Goal: Task Accomplishment & Management: Manage account settings

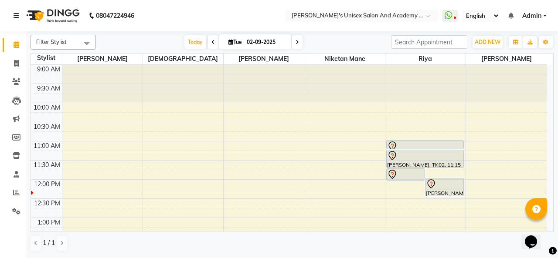
scroll to position [38, 0]
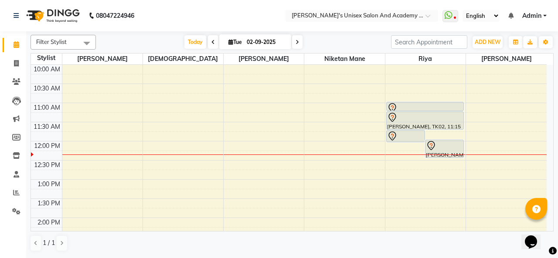
click at [425, 121] on div at bounding box center [425, 117] width 76 height 10
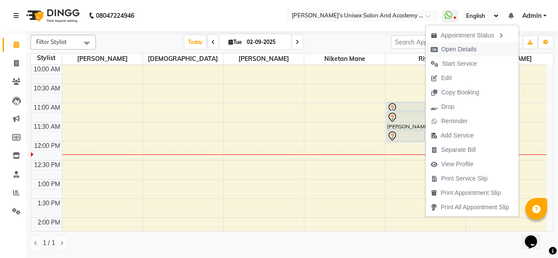
click at [446, 51] on span "Open Details" at bounding box center [458, 49] width 35 height 9
select select "7"
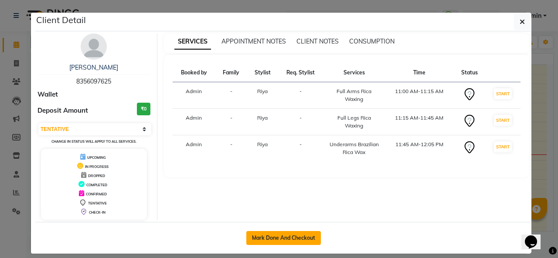
click at [253, 236] on button "Mark Done And Checkout" at bounding box center [283, 238] width 75 height 14
select select "665"
select select "service"
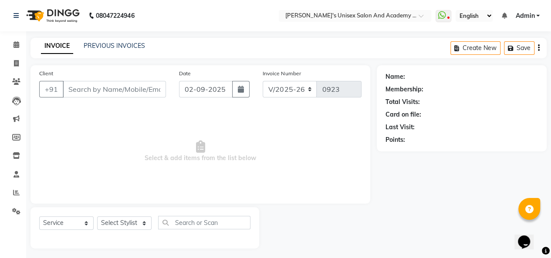
type input "8356097625"
select select "52731"
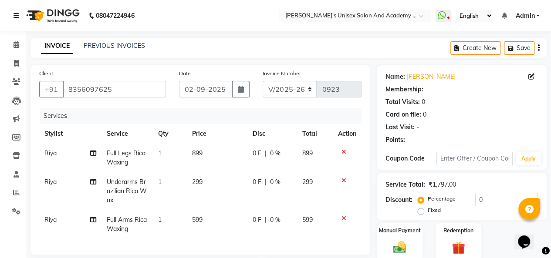
select select "1: Object"
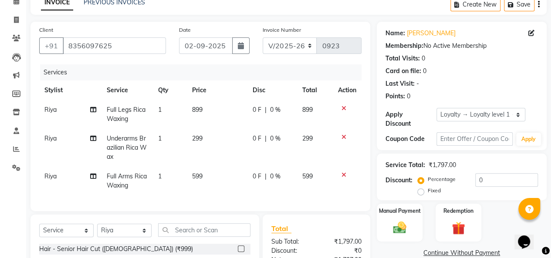
scroll to position [148, 0]
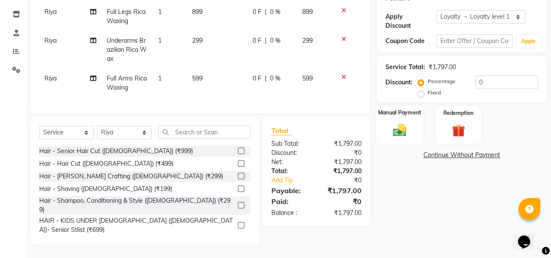
click at [384, 124] on div "Manual Payment" at bounding box center [400, 125] width 48 height 40
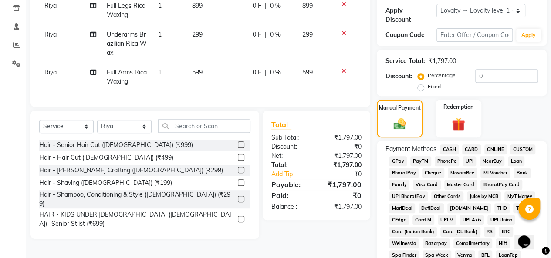
click at [469, 160] on span "UPI" at bounding box center [470, 161] width 14 height 10
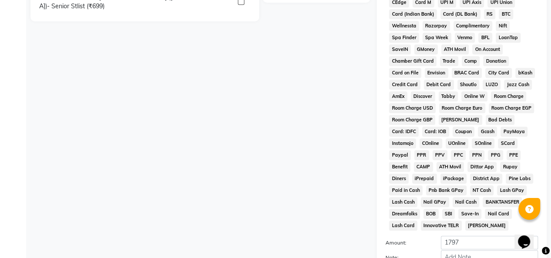
scroll to position [456, 0]
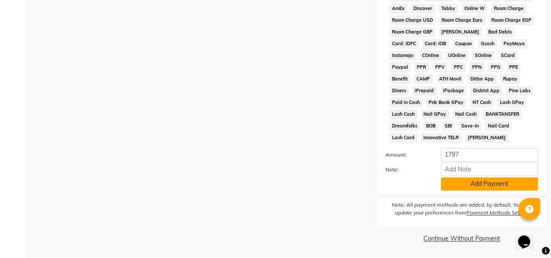
click at [483, 183] on button "Add Payment" at bounding box center [489, 184] width 97 height 14
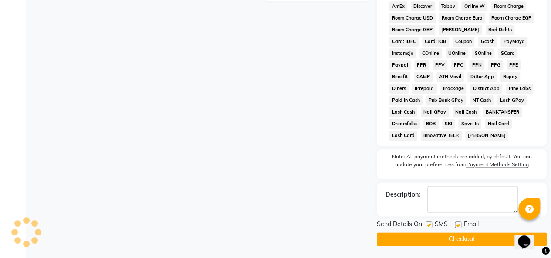
click at [457, 238] on button "Checkout" at bounding box center [462, 240] width 170 height 14
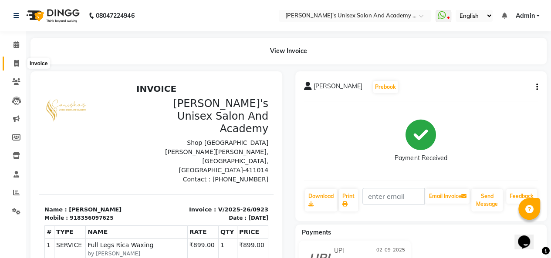
click at [17, 63] on icon at bounding box center [16, 63] width 5 height 7
select select "service"
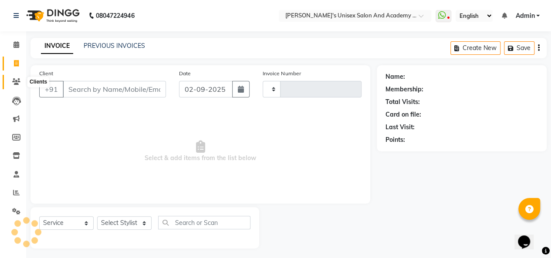
type input "0924"
select select "665"
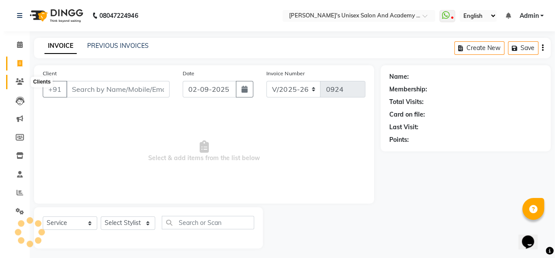
scroll to position [3, 0]
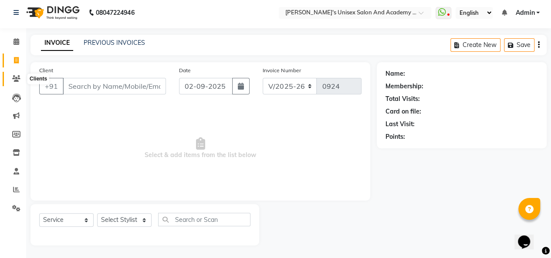
click at [20, 79] on icon at bounding box center [16, 78] width 8 height 7
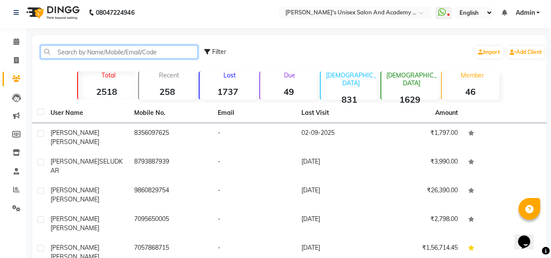
click at [94, 53] on input "text" at bounding box center [119, 52] width 157 height 14
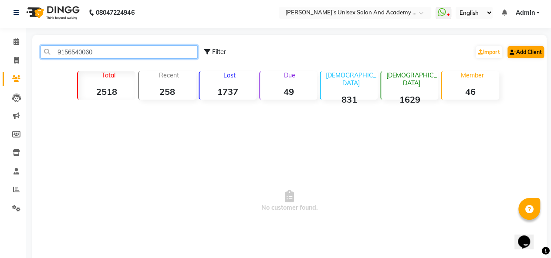
type input "9156540060"
click at [524, 51] on link "Add Client" at bounding box center [526, 52] width 37 height 12
select select "22"
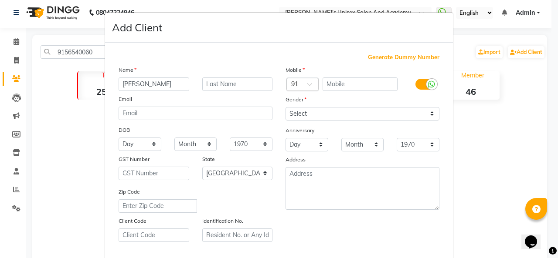
type input "[PERSON_NAME]"
click at [339, 88] on input "text" at bounding box center [360, 85] width 75 height 14
type input "9156540060"
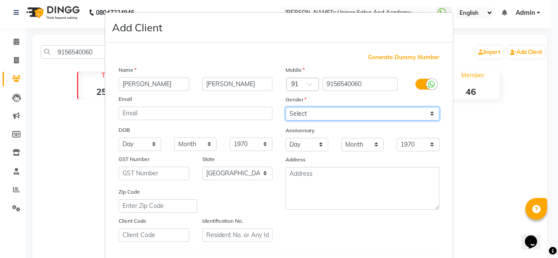
drag, startPoint x: 289, startPoint y: 114, endPoint x: 289, endPoint y: 119, distance: 4.8
click at [289, 114] on select "Select [DEMOGRAPHIC_DATA] [DEMOGRAPHIC_DATA] Other Prefer Not To Say" at bounding box center [362, 114] width 154 height 14
select select "[DEMOGRAPHIC_DATA]"
click at [285, 107] on select "Select [DEMOGRAPHIC_DATA] [DEMOGRAPHIC_DATA] Other Prefer Not To Say" at bounding box center [362, 114] width 154 height 14
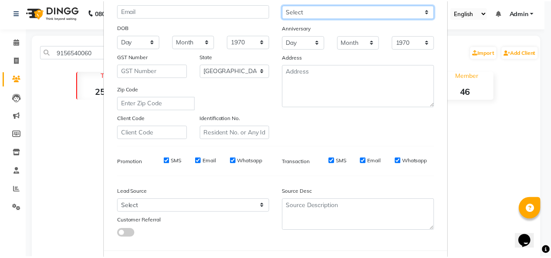
scroll to position [142, 0]
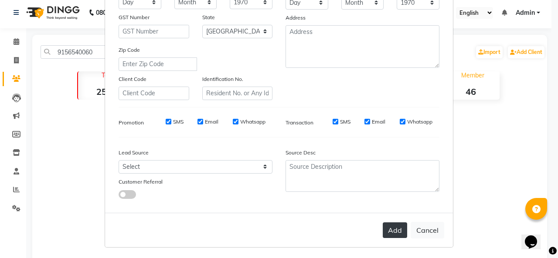
click at [394, 231] on button "Add" at bounding box center [395, 231] width 24 height 16
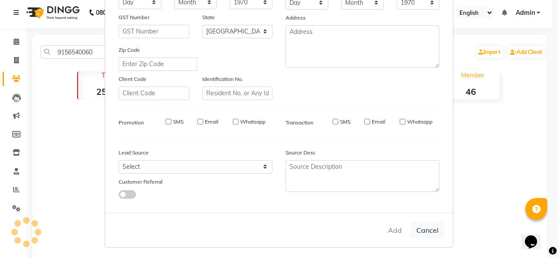
select select
select select "null"
select select
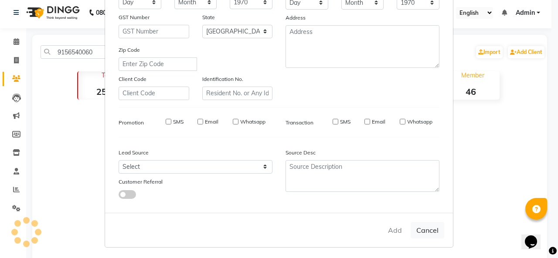
select select
checkbox input "false"
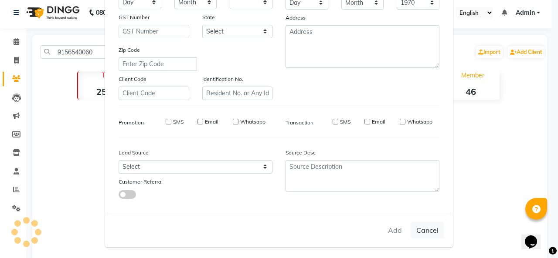
checkbox input "false"
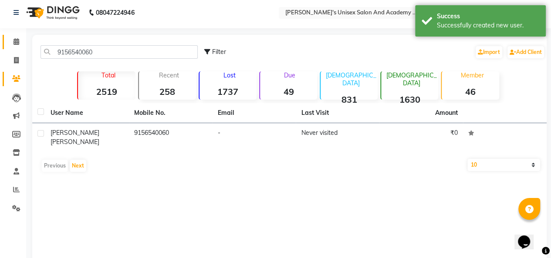
click at [14, 44] on icon at bounding box center [17, 41] width 6 height 7
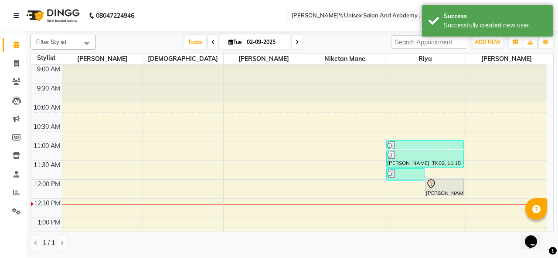
click at [453, 186] on div at bounding box center [444, 184] width 37 height 10
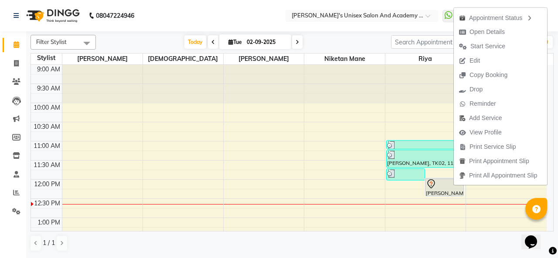
click at [481, 32] on span "Open Details" at bounding box center [486, 31] width 35 height 9
select select "7"
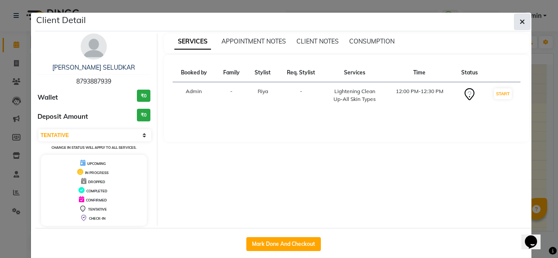
click at [520, 23] on icon "button" at bounding box center [522, 21] width 5 height 7
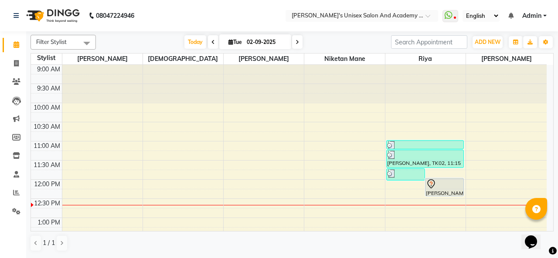
click at [450, 185] on div at bounding box center [444, 184] width 37 height 10
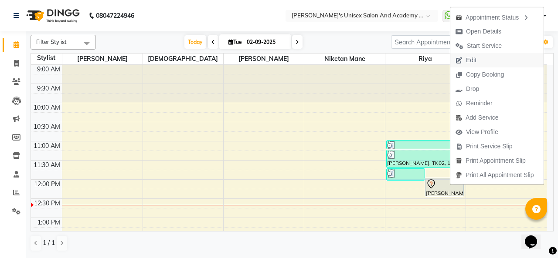
click at [476, 62] on span "Edit" at bounding box center [471, 60] width 10 height 9
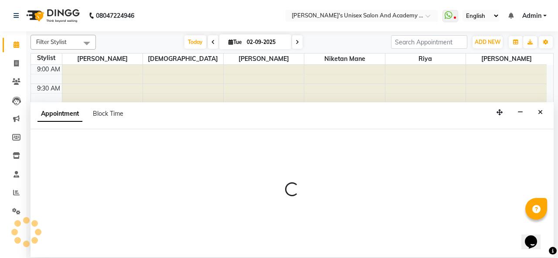
select select "tentative"
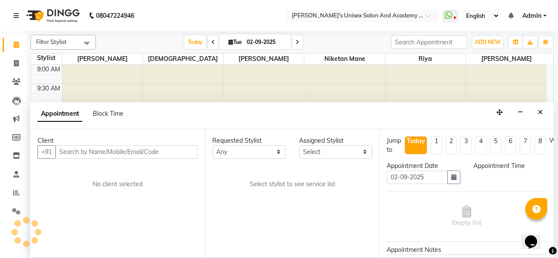
select select "720"
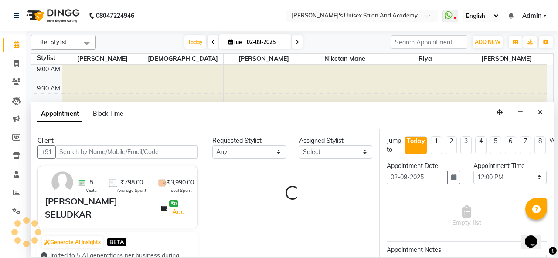
select select "52731"
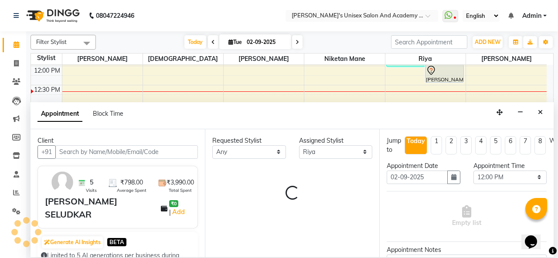
select select "59"
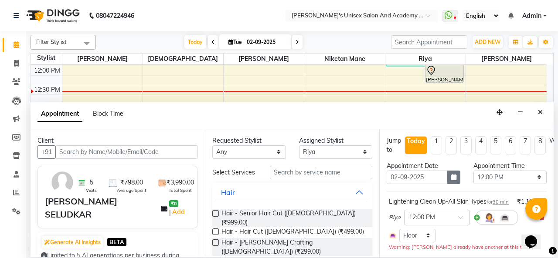
click at [451, 176] on icon "button" at bounding box center [453, 177] width 5 height 6
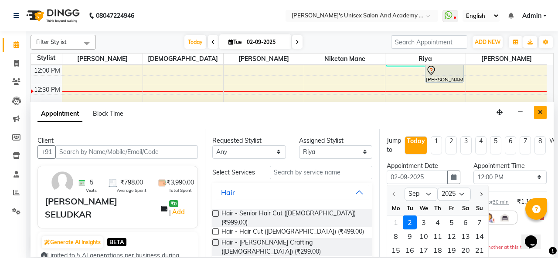
click at [539, 110] on icon "Close" at bounding box center [540, 112] width 5 height 6
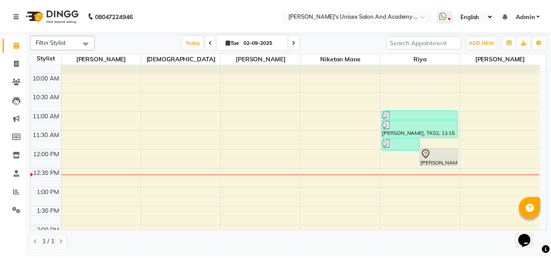
scroll to position [44, 0]
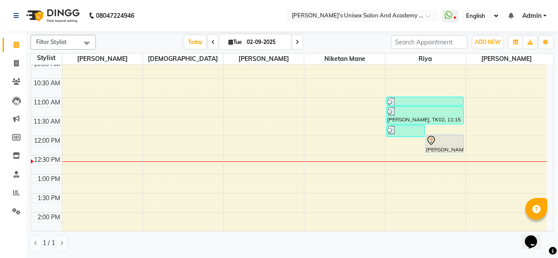
click at [449, 138] on div at bounding box center [444, 141] width 37 height 10
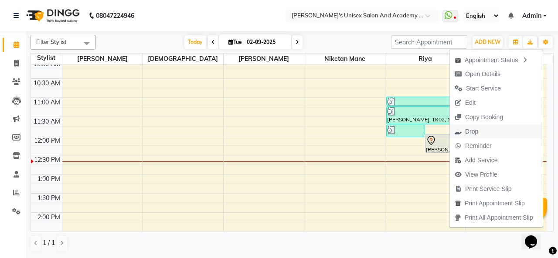
click at [473, 129] on span "Drop" at bounding box center [471, 131] width 13 height 9
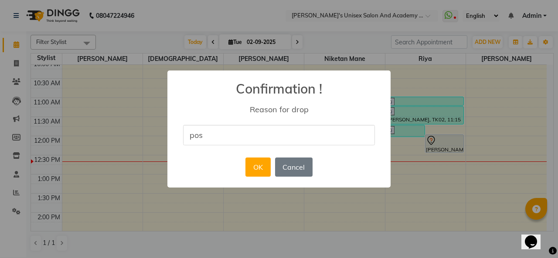
type input "postponed"
click at [258, 166] on button "OK" at bounding box center [257, 167] width 25 height 19
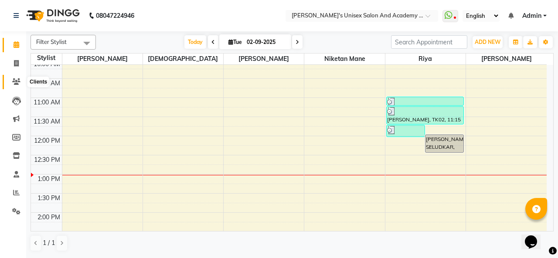
click at [20, 80] on icon at bounding box center [16, 81] width 8 height 7
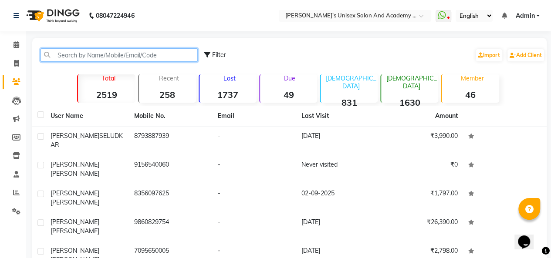
click at [79, 56] on input "text" at bounding box center [119, 55] width 157 height 14
